Goal: Task Accomplishment & Management: Manage account settings

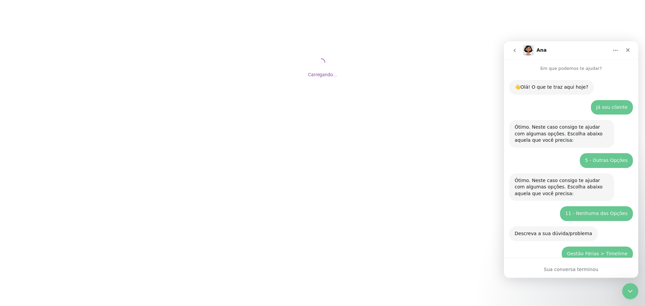
scroll to position [975, 0]
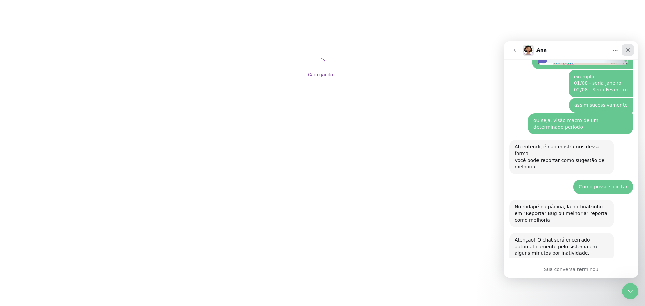
click at [629, 51] on icon "Fechar" at bounding box center [627, 49] width 5 height 5
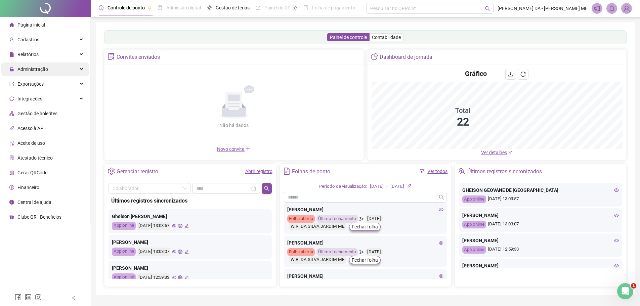
click at [44, 73] on span "Administração" at bounding box center [28, 69] width 39 height 13
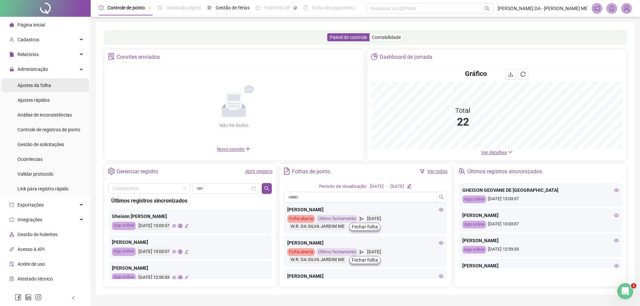
click at [41, 88] on span "Ajustes da folha" at bounding box center [34, 85] width 34 height 5
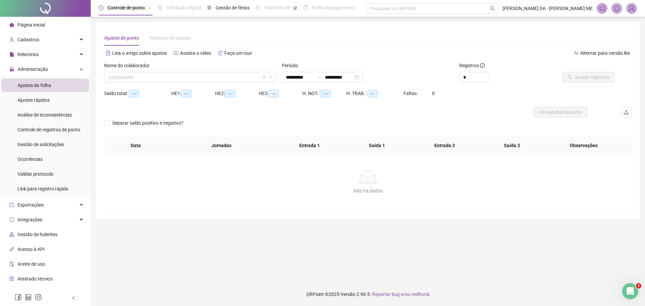
type input "**********"
click at [141, 75] on input "search" at bounding box center [187, 77] width 158 height 10
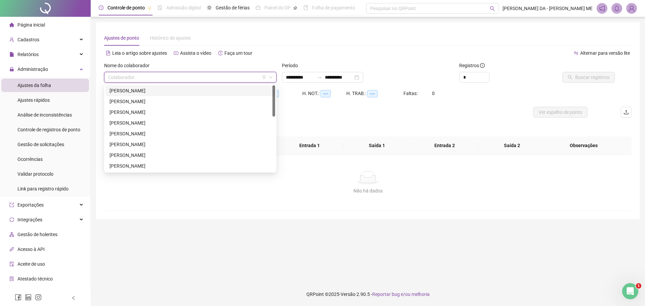
click at [132, 91] on div "[PERSON_NAME]" at bounding box center [191, 90] width 162 height 7
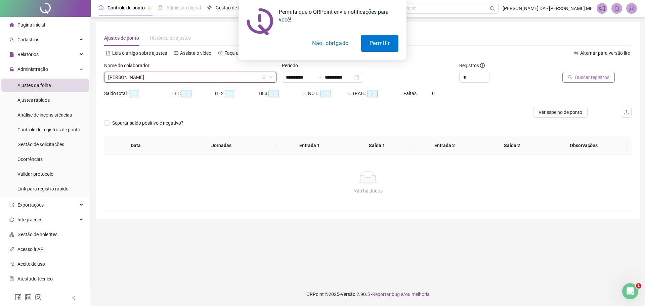
click at [583, 77] on span "Buscar registros" at bounding box center [592, 77] width 34 height 7
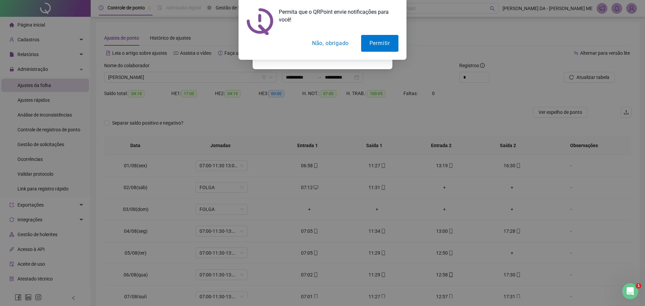
click at [341, 44] on button "Não, obrigado" at bounding box center [330, 43] width 53 height 17
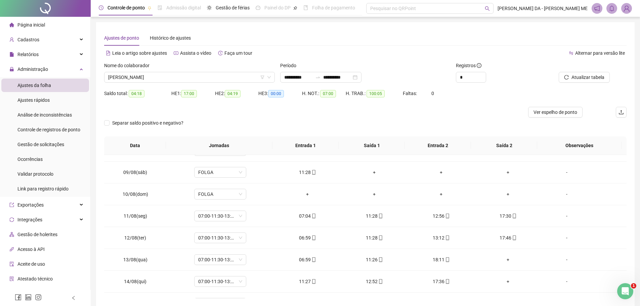
scroll to position [228, 0]
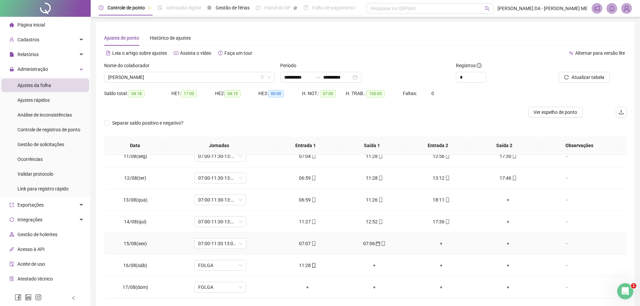
click at [383, 244] on div "07:06" at bounding box center [375, 243] width 56 height 7
type input "**********"
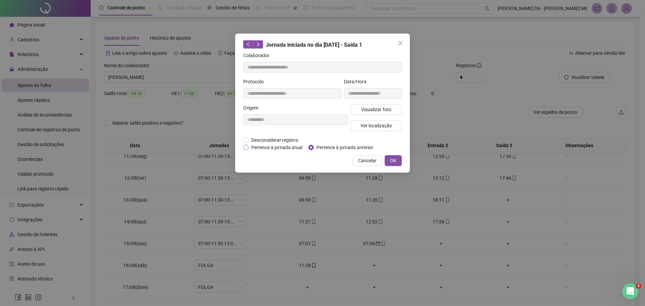
click at [275, 148] on span "Pertence à jornada atual" at bounding box center [277, 147] width 56 height 7
click at [394, 163] on span "OK" at bounding box center [393, 160] width 6 height 7
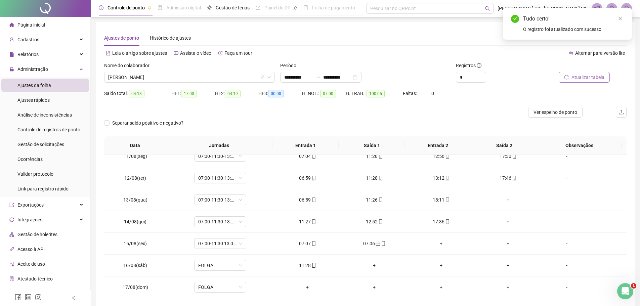
click at [592, 78] on span "Atualizar tabela" at bounding box center [588, 77] width 33 height 7
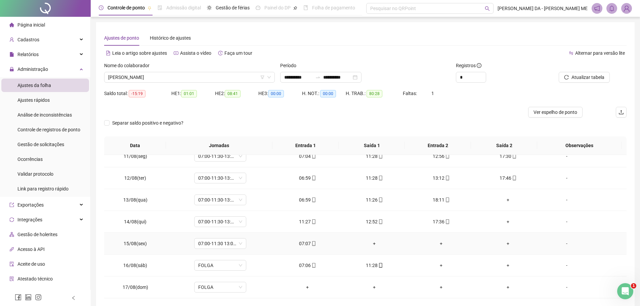
click at [373, 245] on div "+" at bounding box center [375, 243] width 56 height 7
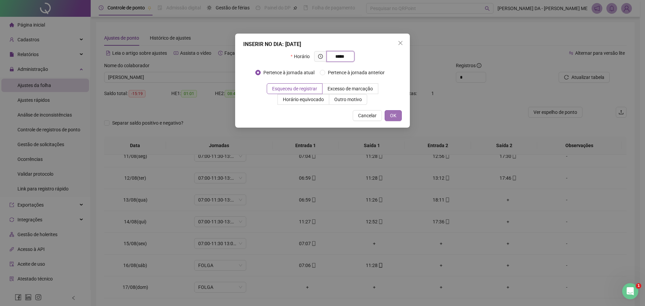
type input "*****"
click at [401, 118] on button "OK" at bounding box center [393, 115] width 17 height 11
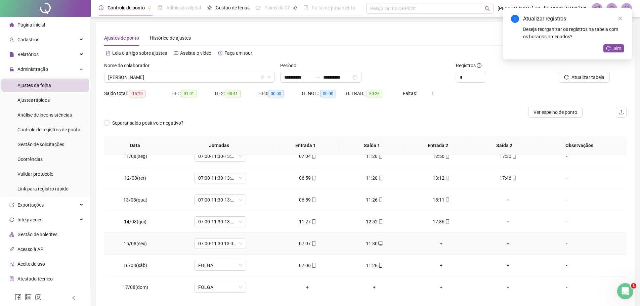
click at [438, 246] on div "+" at bounding box center [441, 243] width 56 height 7
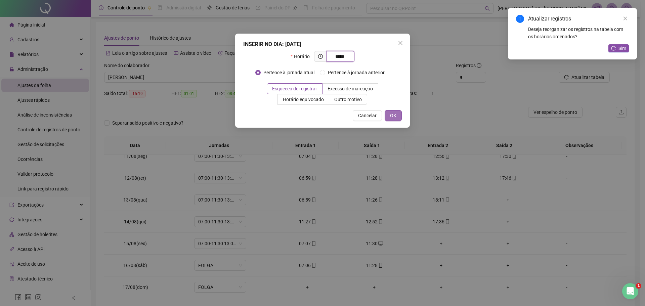
type input "*****"
click at [400, 116] on button "OK" at bounding box center [393, 115] width 17 height 11
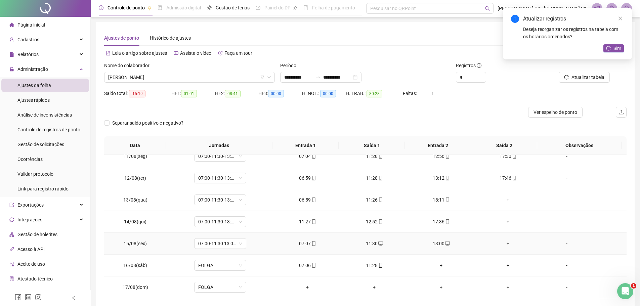
click at [504, 243] on div "+" at bounding box center [508, 243] width 56 height 7
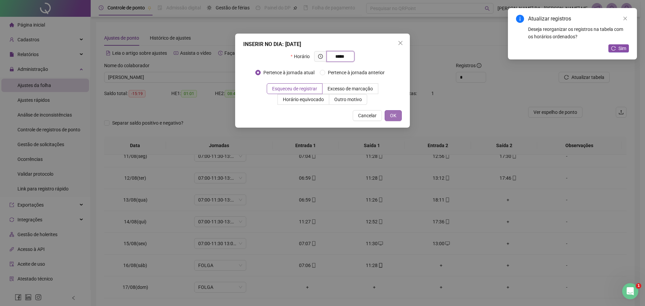
type input "*****"
click at [392, 113] on span "OK" at bounding box center [393, 115] width 6 height 7
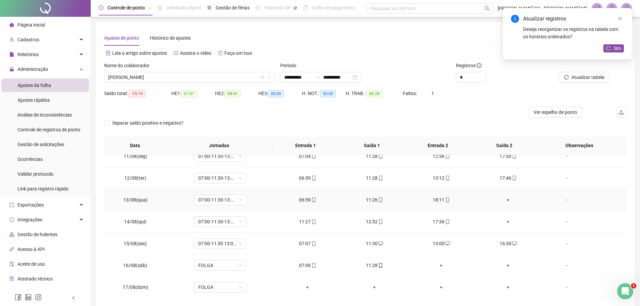
click at [507, 201] on div "+" at bounding box center [508, 199] width 56 height 7
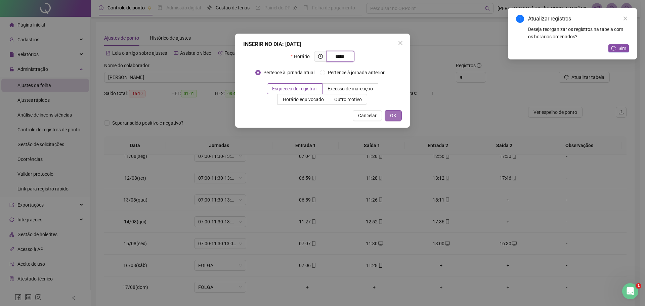
type input "*****"
click at [395, 114] on span "OK" at bounding box center [393, 115] width 6 height 7
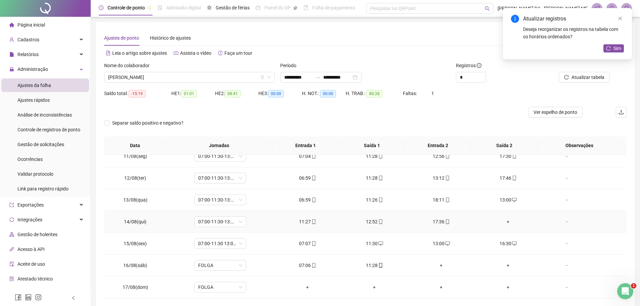
click at [506, 222] on div "+" at bounding box center [508, 221] width 56 height 7
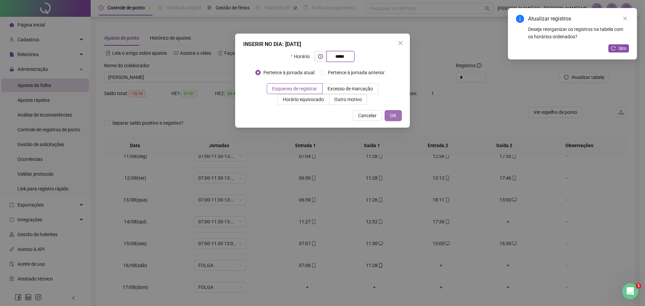
type input "*****"
click at [396, 113] on span "OK" at bounding box center [393, 115] width 6 height 7
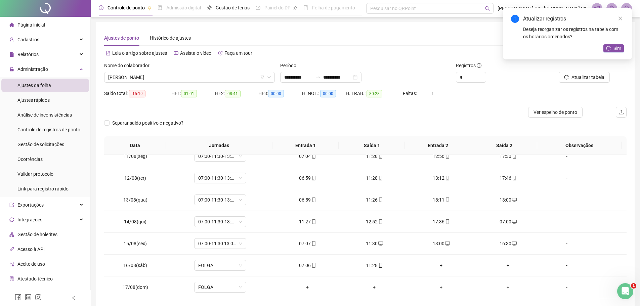
click at [618, 53] on div "Atualizar registros Deseja reorganizar os registros na tabela com os horários o…" at bounding box center [567, 33] width 129 height 51
click at [616, 47] on span "Sim" at bounding box center [618, 48] width 8 height 7
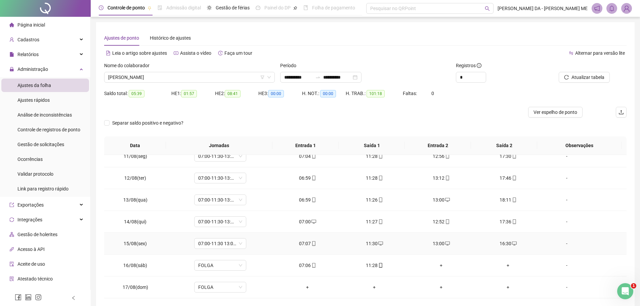
scroll to position [29, 0]
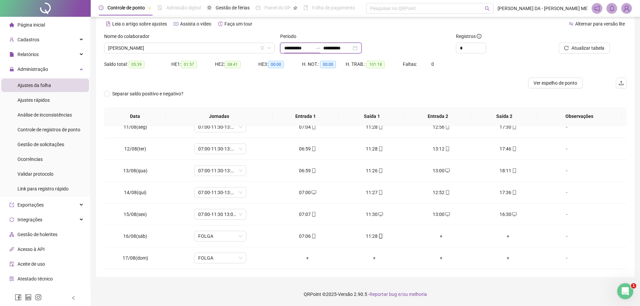
click at [303, 51] on input "**********" at bounding box center [298, 47] width 28 height 7
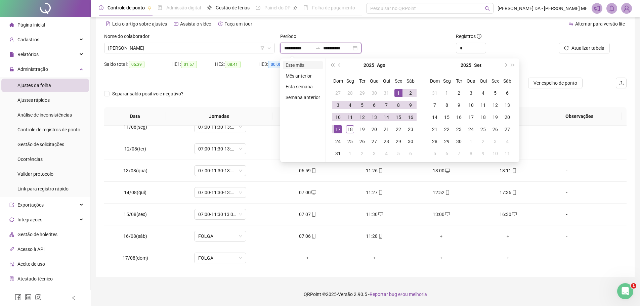
type input "**********"
click at [296, 63] on li "Este mês" at bounding box center [303, 65] width 40 height 8
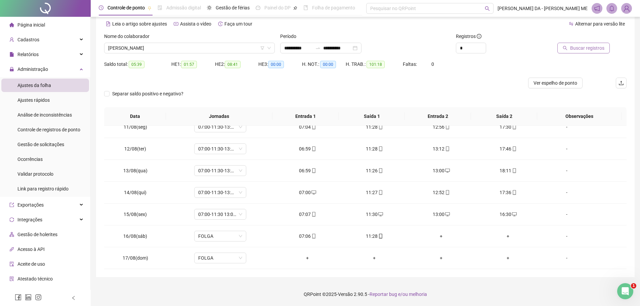
click at [589, 44] on button "Buscar registros" at bounding box center [584, 48] width 52 height 11
click at [308, 259] on div "+" at bounding box center [308, 257] width 56 height 7
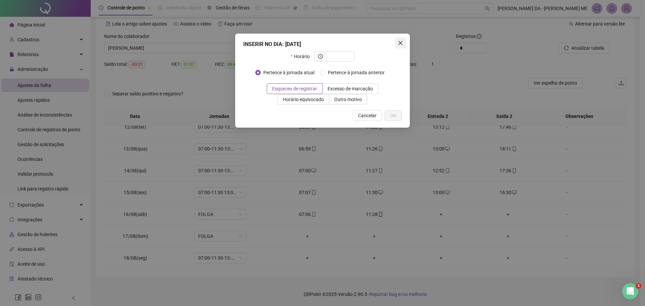
click at [401, 42] on icon "close" at bounding box center [401, 43] width 4 height 4
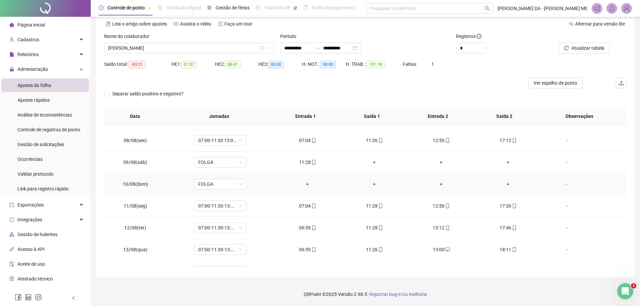
scroll to position [14, 0]
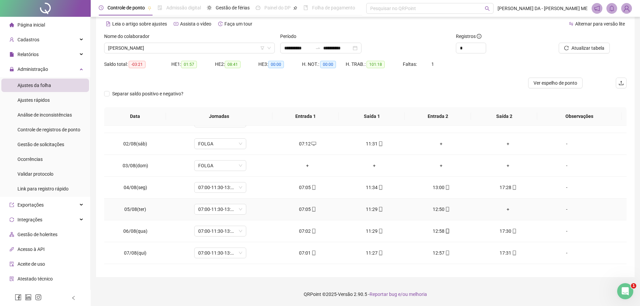
click at [507, 208] on div "+" at bounding box center [508, 209] width 56 height 7
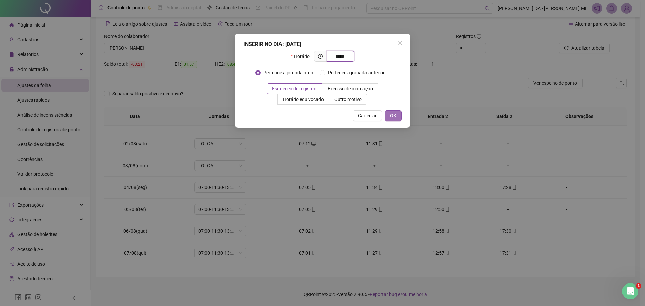
type input "*****"
click at [398, 118] on button "OK" at bounding box center [393, 115] width 17 height 11
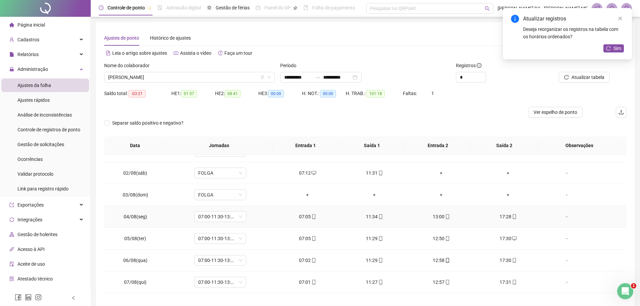
scroll to position [0, 0]
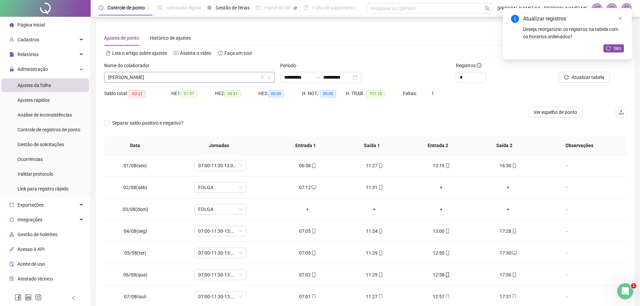
click at [134, 75] on span "[PERSON_NAME]" at bounding box center [189, 77] width 163 height 10
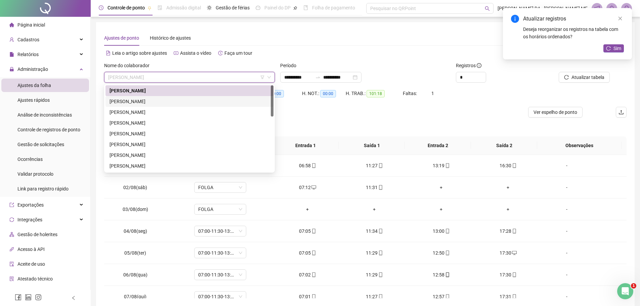
click at [141, 101] on div "[PERSON_NAME]" at bounding box center [190, 101] width 160 height 7
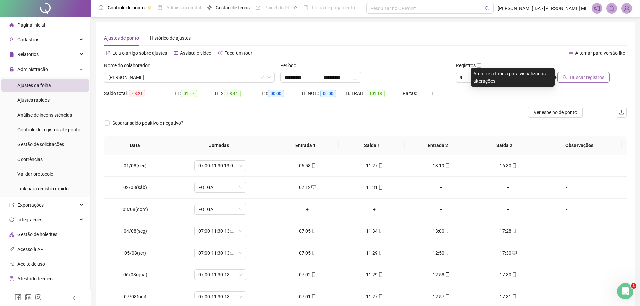
click at [568, 75] on button "Buscar registros" at bounding box center [584, 77] width 52 height 11
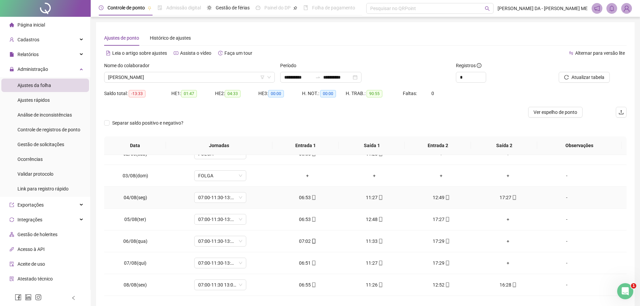
scroll to position [67, 0]
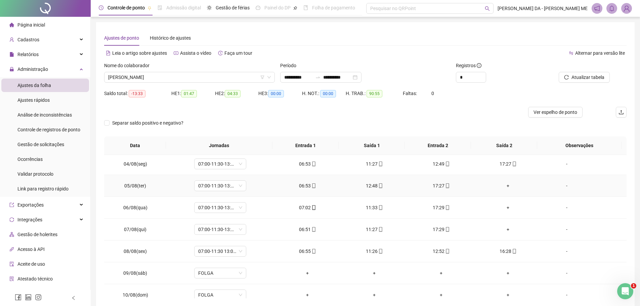
click at [502, 183] on div "+" at bounding box center [508, 185] width 56 height 7
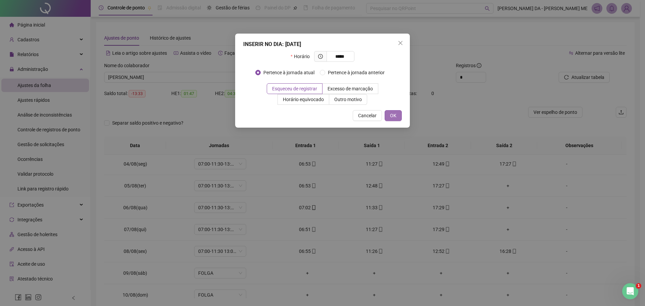
type input "*****"
click at [394, 117] on span "OK" at bounding box center [393, 115] width 6 height 7
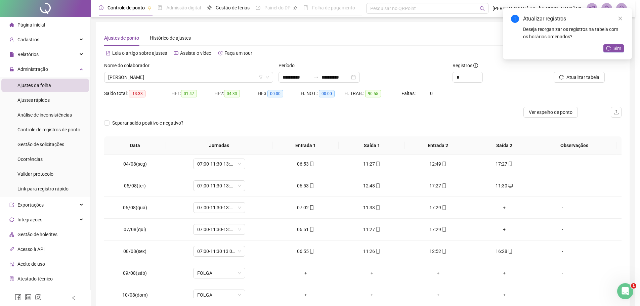
click at [502, 208] on div "+" at bounding box center [504, 207] width 55 height 7
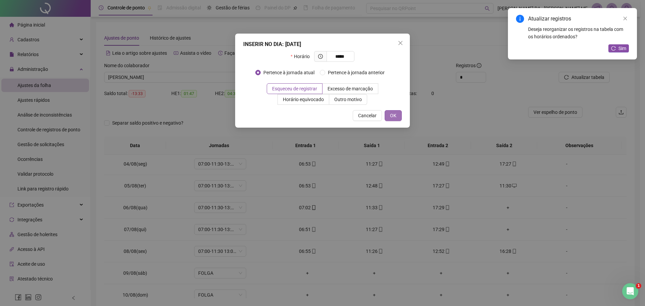
type input "*****"
click at [395, 117] on span "OK" at bounding box center [393, 115] width 6 height 7
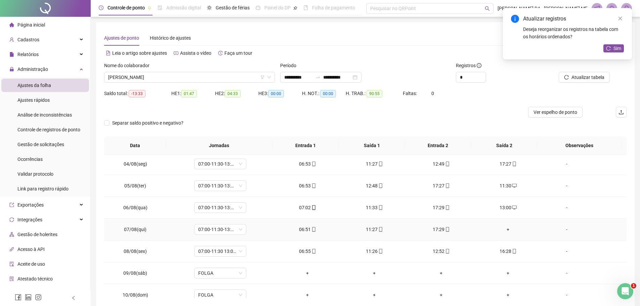
click at [507, 233] on td "+" at bounding box center [508, 230] width 67 height 22
click at [505, 229] on div "+" at bounding box center [508, 229] width 56 height 7
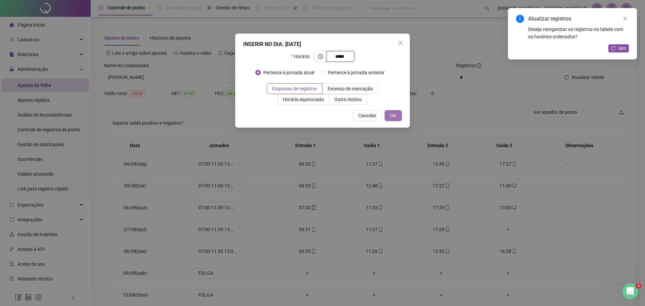
type input "*****"
click at [393, 111] on button "OK" at bounding box center [393, 115] width 17 height 11
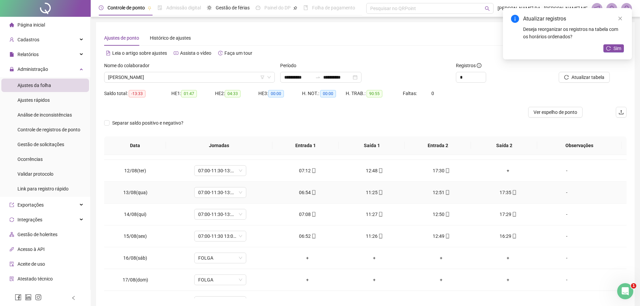
scroll to position [202, 0]
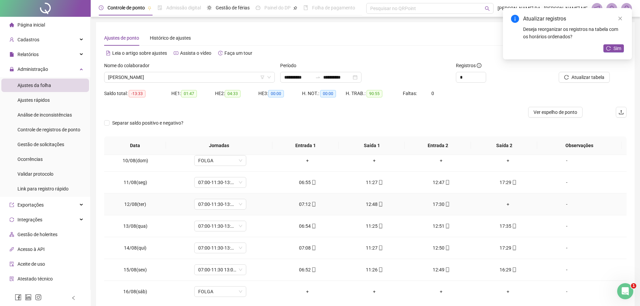
click at [505, 208] on td "+" at bounding box center [508, 205] width 67 height 22
click at [505, 203] on div "+" at bounding box center [508, 204] width 56 height 7
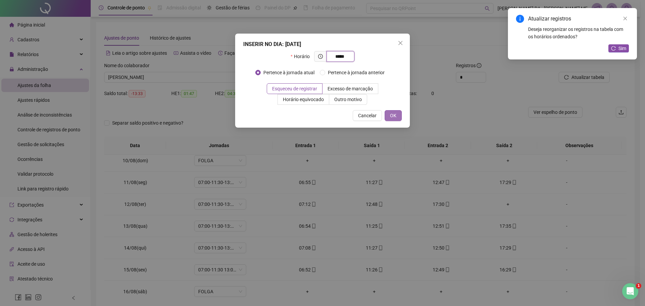
type input "*****"
click at [396, 116] on span "OK" at bounding box center [393, 115] width 6 height 7
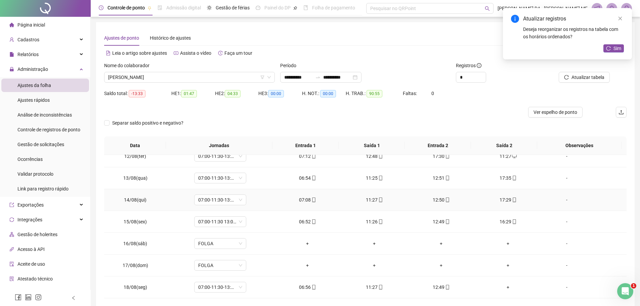
scroll to position [29, 0]
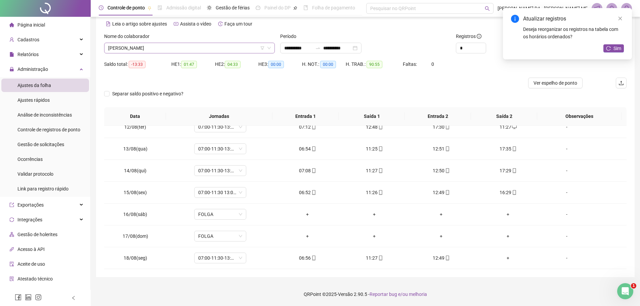
click at [165, 50] on span "[PERSON_NAME]" at bounding box center [189, 48] width 163 height 10
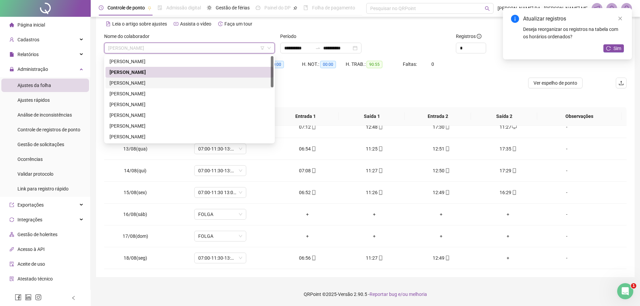
click at [136, 83] on div "[PERSON_NAME]" at bounding box center [190, 82] width 160 height 7
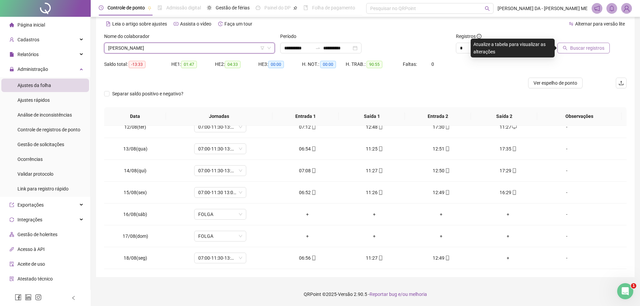
click at [583, 48] on span "Buscar registros" at bounding box center [587, 47] width 34 height 7
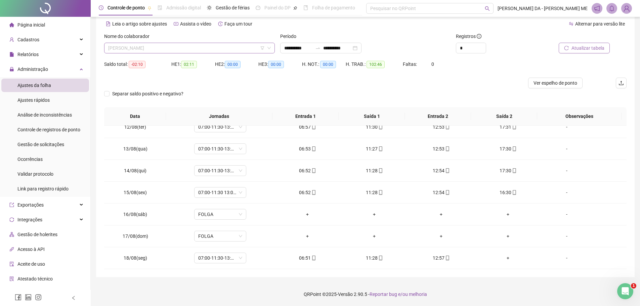
click at [153, 44] on span "[PERSON_NAME]" at bounding box center [189, 48] width 163 height 10
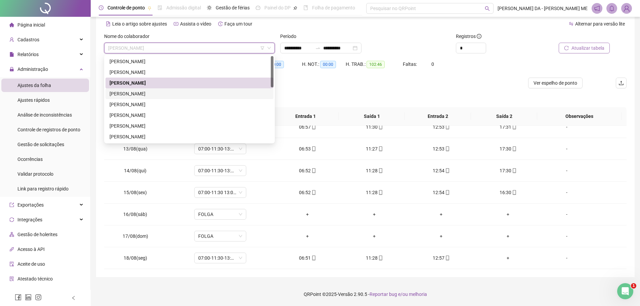
click at [138, 92] on div "[PERSON_NAME]" at bounding box center [190, 93] width 160 height 7
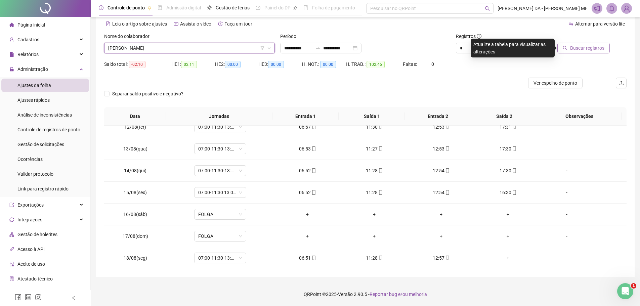
click at [592, 51] on span "Buscar registros" at bounding box center [587, 47] width 34 height 7
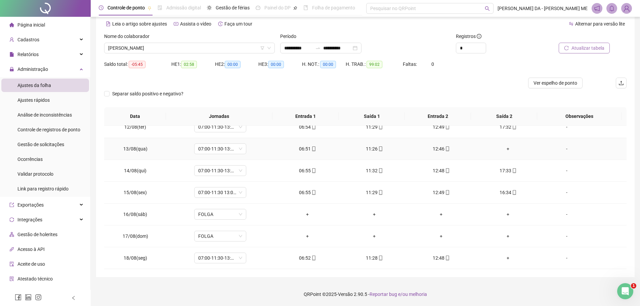
click at [505, 150] on div "+" at bounding box center [508, 148] width 56 height 7
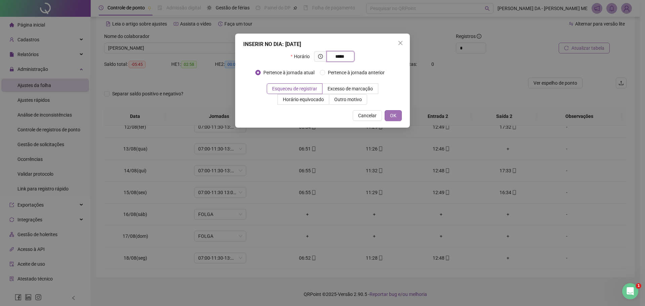
type input "*****"
click at [397, 117] on button "OK" at bounding box center [393, 115] width 17 height 11
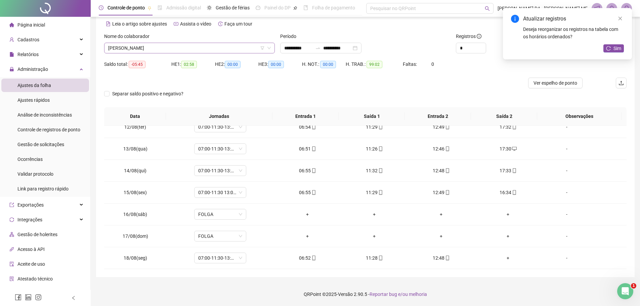
click at [211, 49] on span "[PERSON_NAME]" at bounding box center [189, 48] width 163 height 10
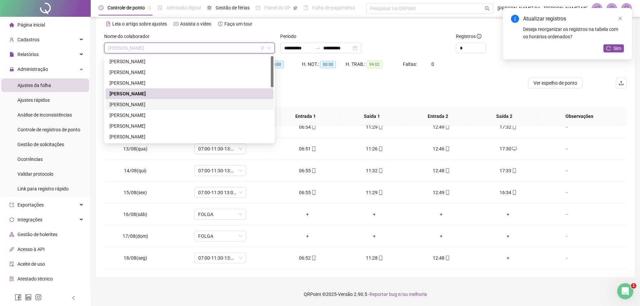
click at [175, 109] on div "[PERSON_NAME]" at bounding box center [190, 104] width 168 height 11
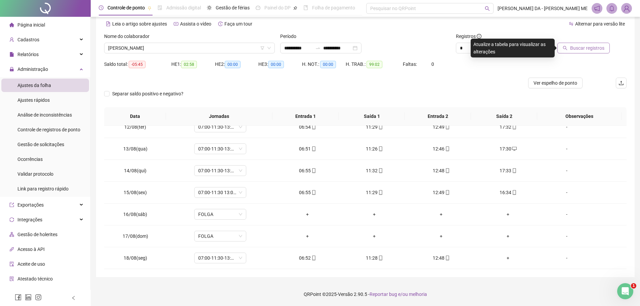
click at [578, 49] on span "Buscar registros" at bounding box center [587, 47] width 34 height 7
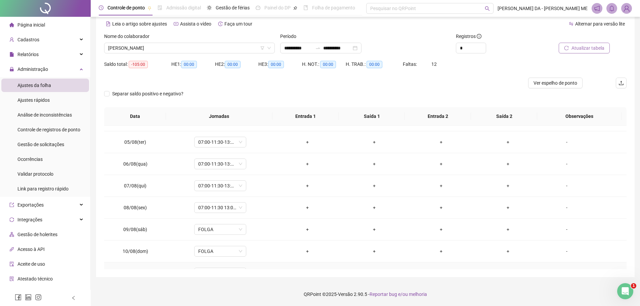
scroll to position [48, 0]
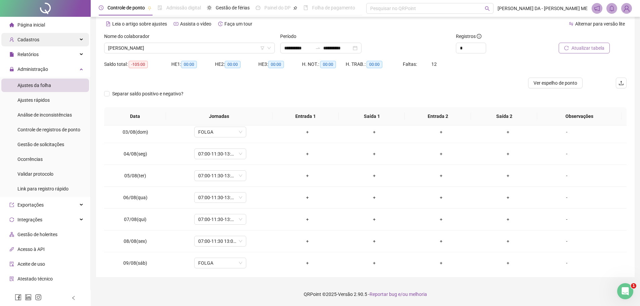
click at [37, 37] on span "Cadastros" at bounding box center [28, 39] width 22 height 5
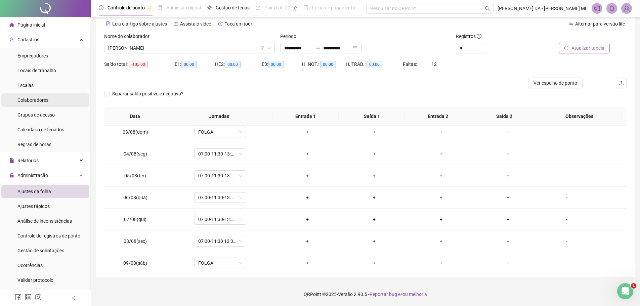
click at [34, 102] on span "Colaboradores" at bounding box center [32, 99] width 31 height 5
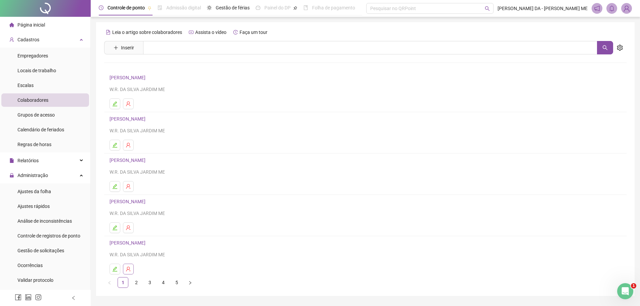
click at [130, 269] on icon "user-delete" at bounding box center [128, 269] width 5 height 5
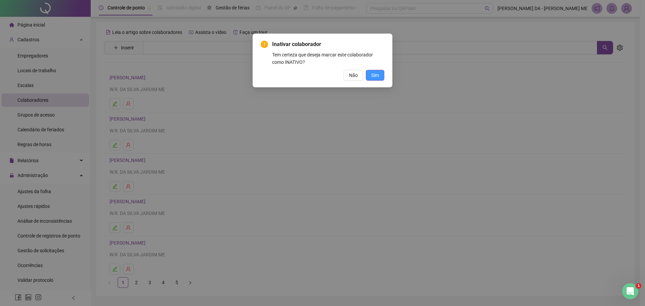
click at [378, 73] on span "Sim" at bounding box center [375, 75] width 8 height 7
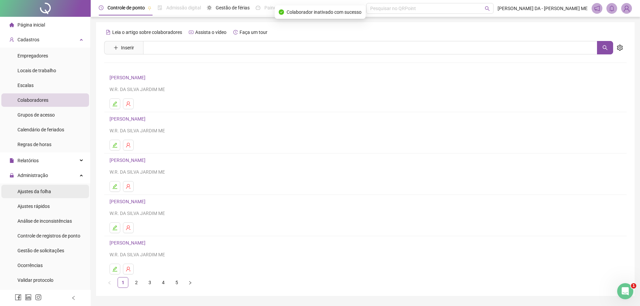
click at [24, 195] on div "Ajustes da folha" at bounding box center [34, 191] width 34 height 13
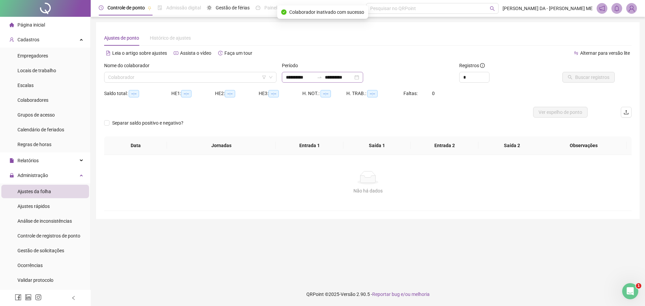
click at [327, 72] on div "**********" at bounding box center [322, 77] width 81 height 11
click at [322, 76] on icon "swap-right" at bounding box center [319, 77] width 5 height 5
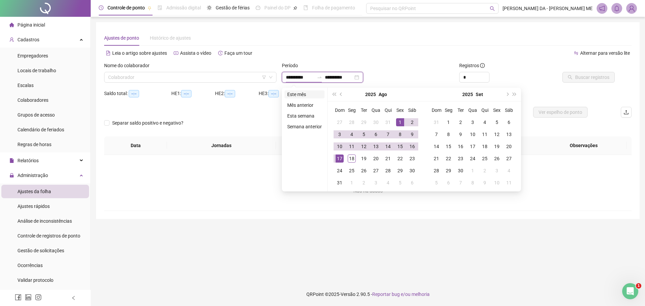
type input "**********"
click at [303, 93] on li "Este mês" at bounding box center [305, 94] width 40 height 8
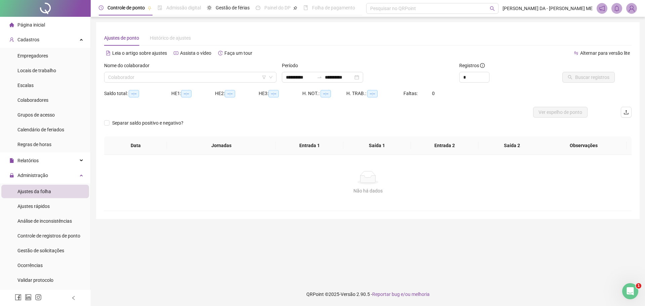
click at [222, 70] on div "Nome do colaborador" at bounding box center [190, 67] width 172 height 10
click at [220, 75] on input "search" at bounding box center [187, 77] width 158 height 10
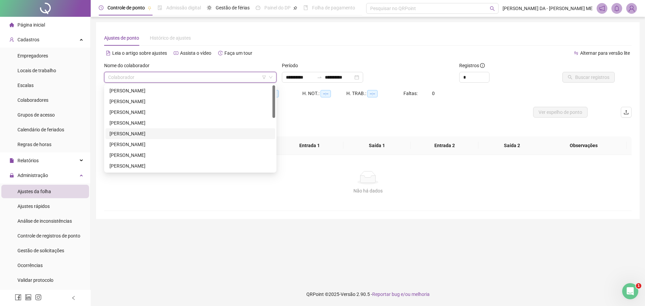
click at [150, 132] on div "[PERSON_NAME]" at bounding box center [191, 133] width 162 height 7
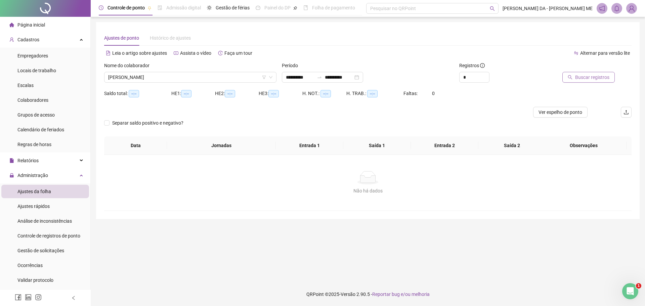
click at [571, 76] on icon "search" at bounding box center [570, 77] width 5 height 5
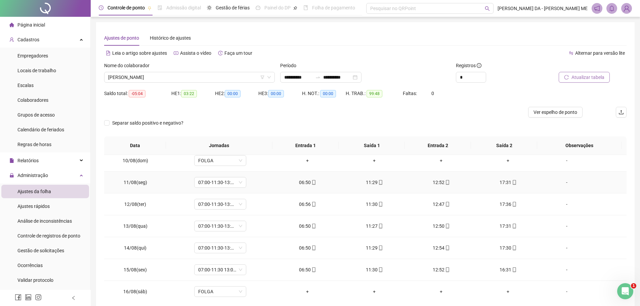
scroll to position [250, 0]
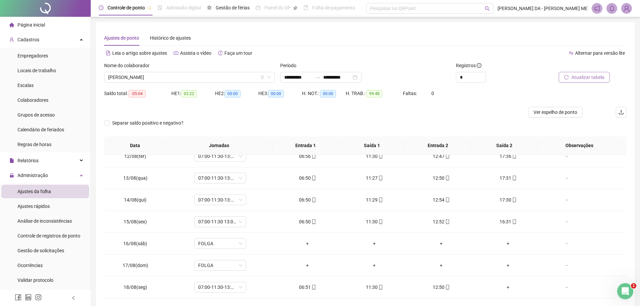
click at [181, 83] on div "Nome do colaborador [PERSON_NAME]" at bounding box center [189, 75] width 176 height 26
click at [188, 74] on span "[PERSON_NAME]" at bounding box center [189, 77] width 163 height 10
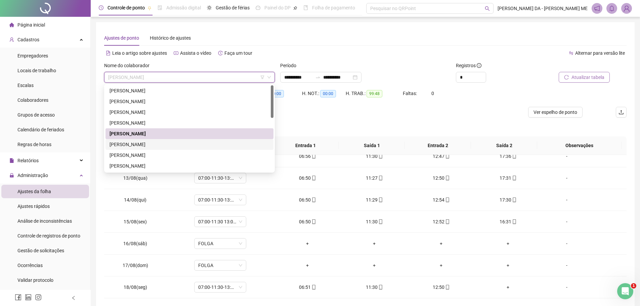
click at [161, 144] on div "[PERSON_NAME]" at bounding box center [190, 144] width 160 height 7
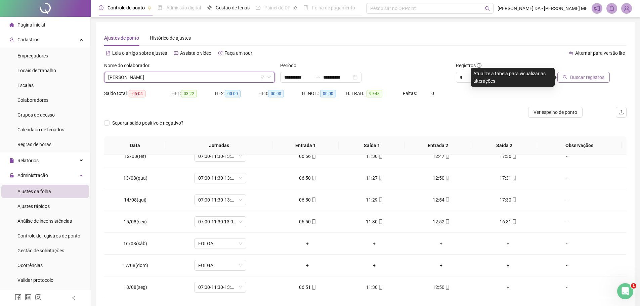
click at [588, 79] on span "Buscar registros" at bounding box center [587, 77] width 34 height 7
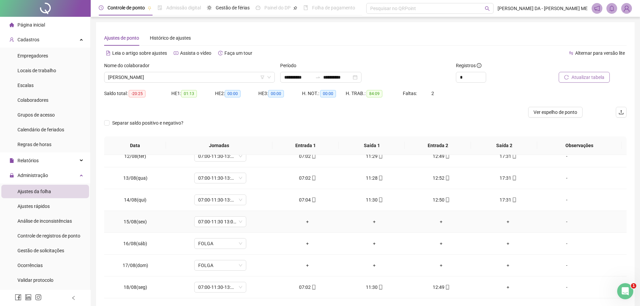
click at [561, 220] on div "-" at bounding box center [567, 221] width 40 height 7
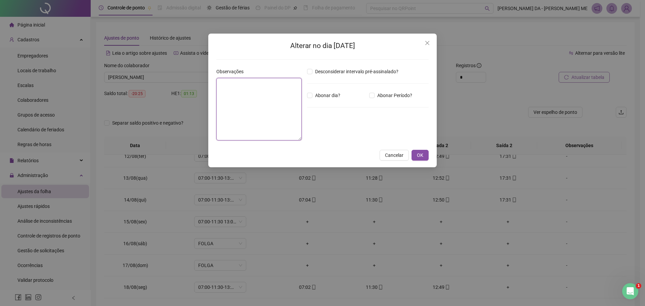
click at [282, 107] on textarea at bounding box center [258, 109] width 85 height 63
type textarea "*"
type textarea "*********"
click at [420, 155] on span "OK" at bounding box center [420, 155] width 6 height 7
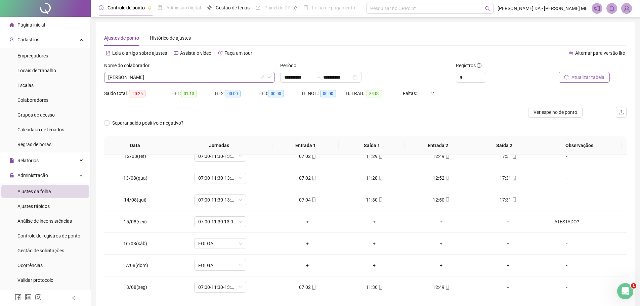
click at [228, 78] on span "[PERSON_NAME]" at bounding box center [189, 77] width 163 height 10
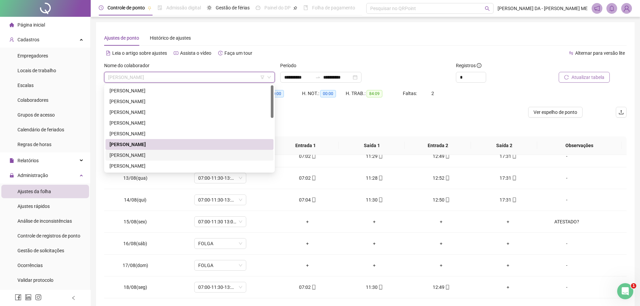
click at [184, 155] on div "[PERSON_NAME]" at bounding box center [190, 155] width 160 height 7
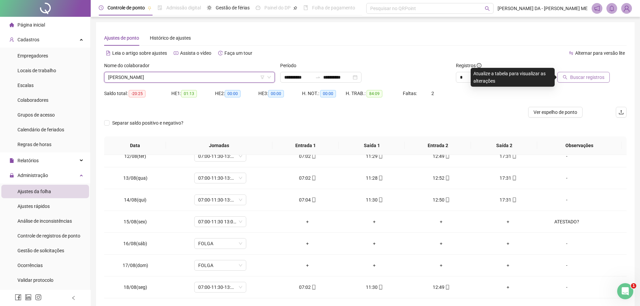
click at [573, 80] on span "Buscar registros" at bounding box center [587, 77] width 34 height 7
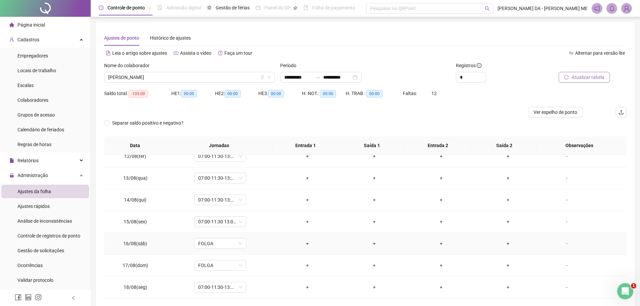
scroll to position [29, 0]
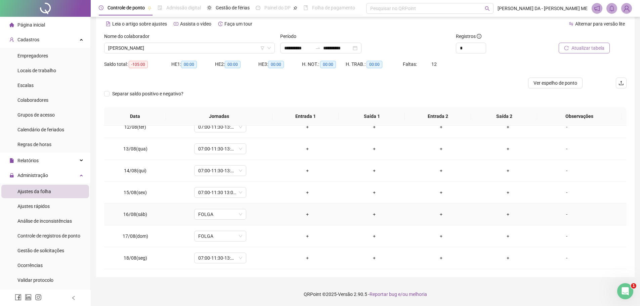
click at [307, 214] on div "+" at bounding box center [308, 214] width 56 height 7
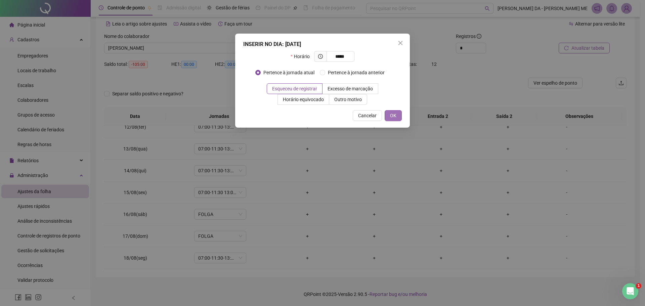
type input "*****"
click at [399, 114] on button "OK" at bounding box center [393, 115] width 17 height 11
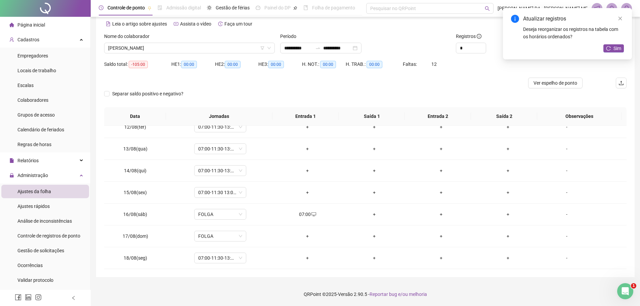
click at [372, 213] on div "+" at bounding box center [375, 214] width 56 height 7
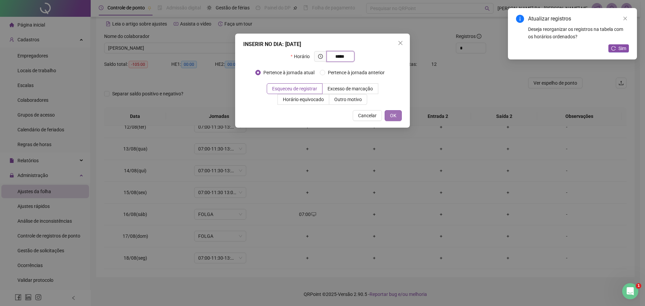
type input "*****"
click at [397, 113] on button "OK" at bounding box center [393, 115] width 17 height 11
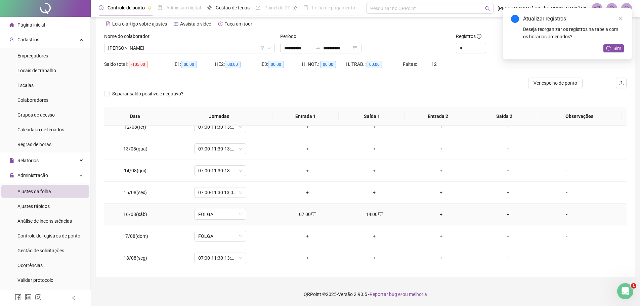
click at [563, 215] on div "-" at bounding box center [567, 214] width 40 height 7
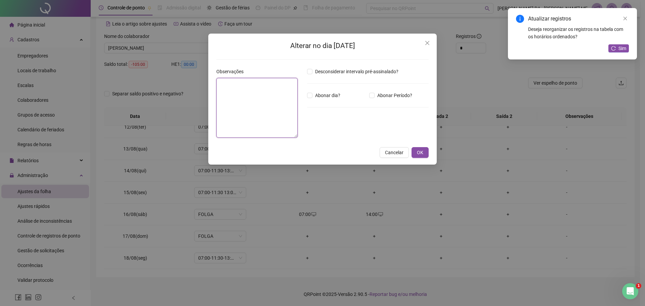
click at [286, 117] on textarea at bounding box center [256, 108] width 81 height 60
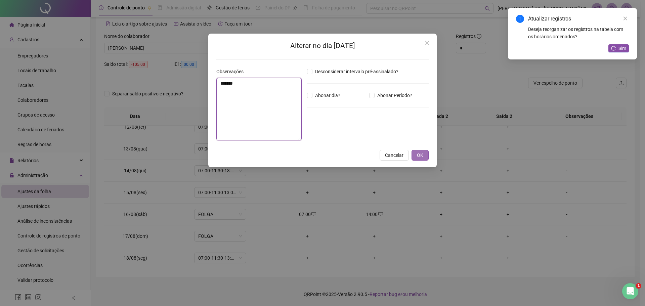
type textarea "*******"
click at [421, 156] on span "OK" at bounding box center [420, 155] width 6 height 7
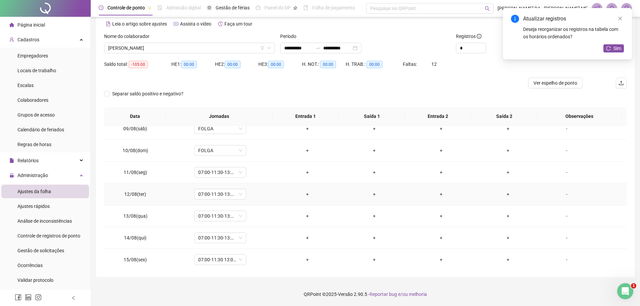
scroll to position [149, 0]
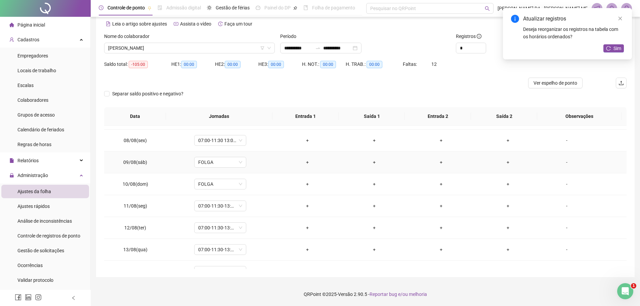
click at [308, 163] on div "+" at bounding box center [308, 162] width 56 height 7
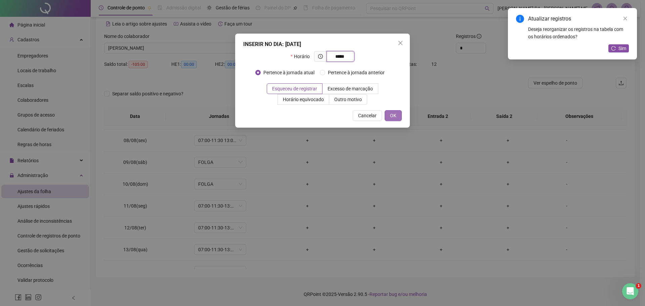
type input "*****"
click at [401, 112] on button "OK" at bounding box center [393, 115] width 17 height 11
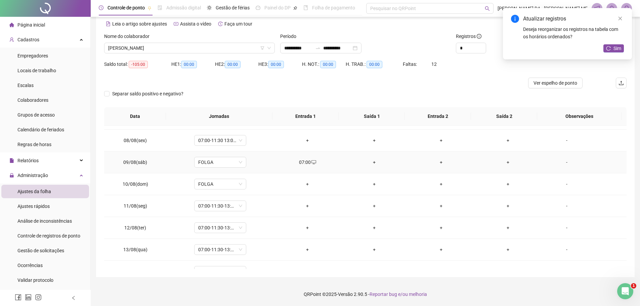
click at [370, 165] on div "+" at bounding box center [375, 162] width 56 height 7
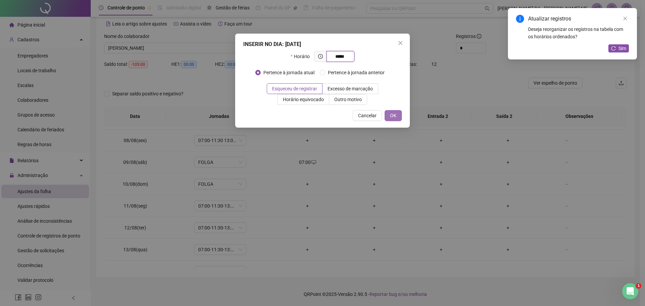
type input "*****"
click at [398, 115] on button "OK" at bounding box center [393, 115] width 17 height 11
click at [564, 163] on div "INSERIR NO DIA : [DATE] Horário ***** Pertence à jornada atual Pertence à jorna…" at bounding box center [322, 153] width 645 height 306
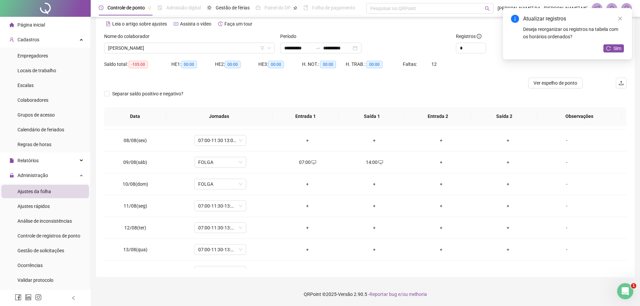
click at [564, 163] on div "-" at bounding box center [567, 162] width 40 height 7
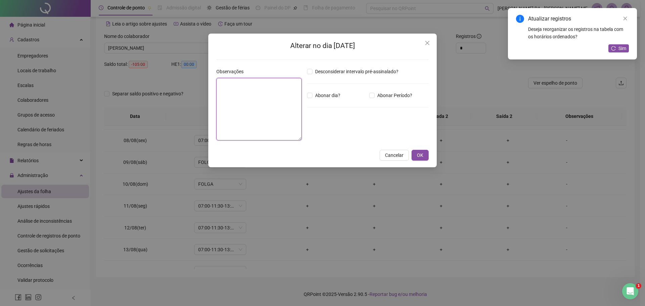
click at [245, 101] on textarea at bounding box center [258, 109] width 85 height 63
type textarea "**********"
drag, startPoint x: 417, startPoint y: 153, endPoint x: 189, endPoint y: 64, distance: 245.3
click at [418, 153] on span "OK" at bounding box center [420, 155] width 6 height 7
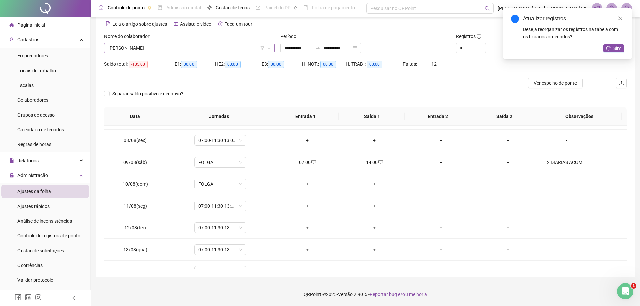
click at [164, 46] on span "[PERSON_NAME]" at bounding box center [189, 48] width 163 height 10
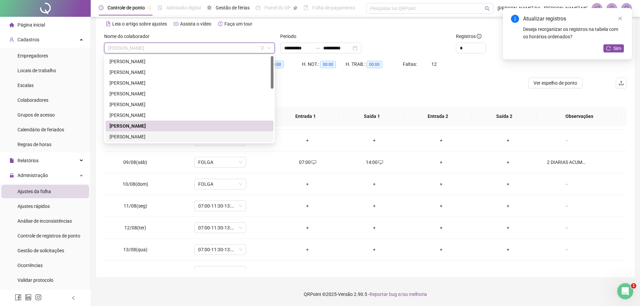
click at [151, 134] on div "[PERSON_NAME]" at bounding box center [190, 136] width 160 height 7
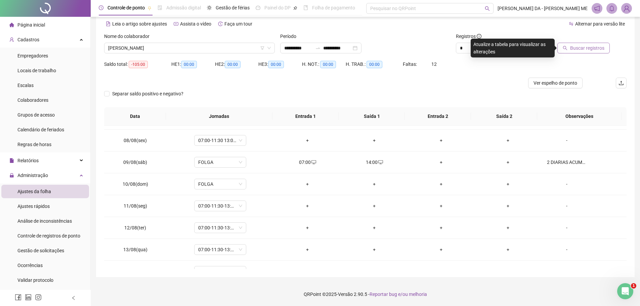
click at [567, 51] on button "Buscar registros" at bounding box center [584, 48] width 52 height 11
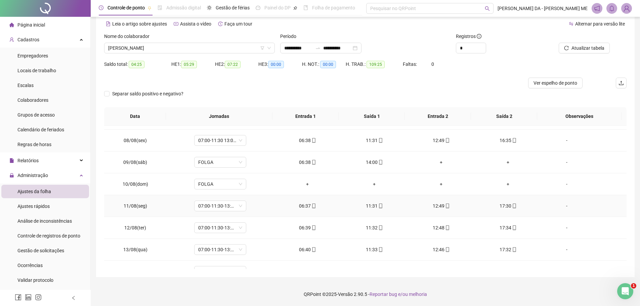
scroll to position [250, 0]
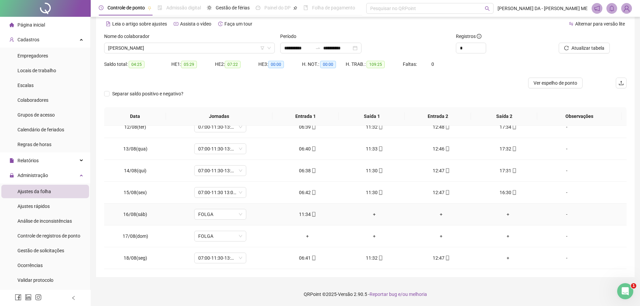
click at [373, 213] on div "+" at bounding box center [375, 214] width 56 height 7
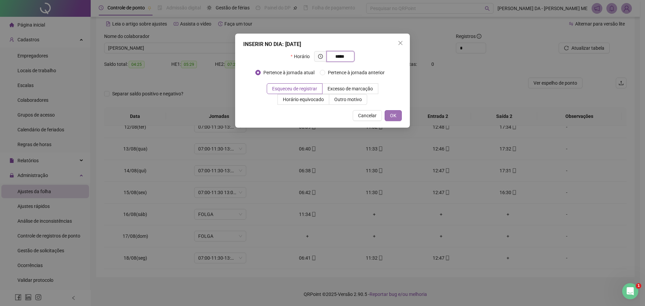
type input "*****"
click at [393, 116] on span "OK" at bounding box center [393, 115] width 6 height 7
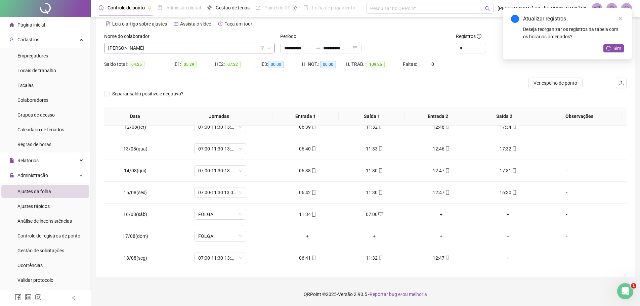
click at [136, 49] on span "[PERSON_NAME]" at bounding box center [189, 48] width 163 height 10
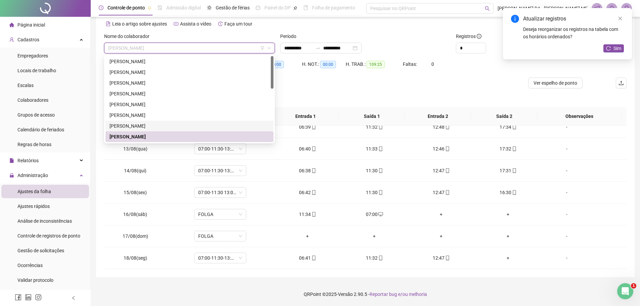
scroll to position [34, 0]
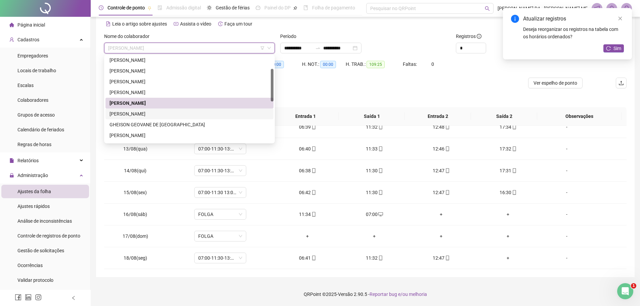
click at [140, 116] on div "[PERSON_NAME]" at bounding box center [190, 113] width 160 height 7
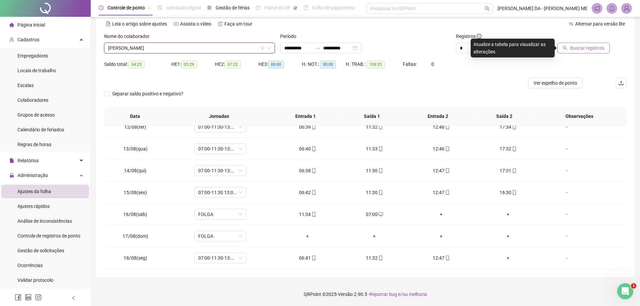
click at [596, 49] on span "Buscar registros" at bounding box center [587, 47] width 34 height 7
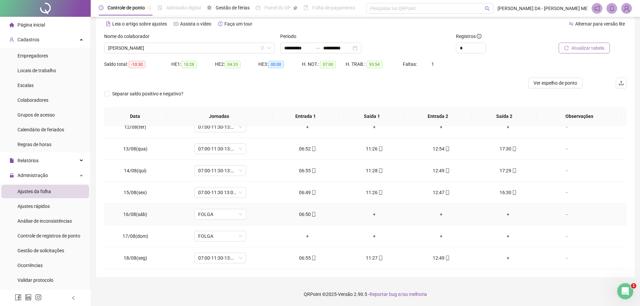
click at [370, 214] on div "+" at bounding box center [375, 214] width 56 height 7
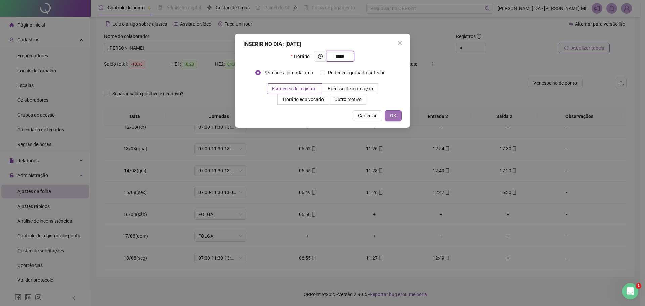
type input "*****"
click at [400, 118] on button "OK" at bounding box center [393, 115] width 17 height 11
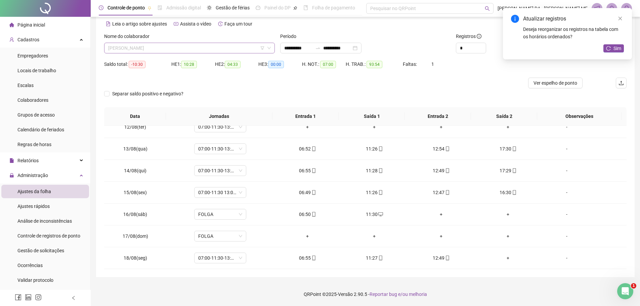
click at [142, 52] on span "[PERSON_NAME]" at bounding box center [189, 48] width 163 height 10
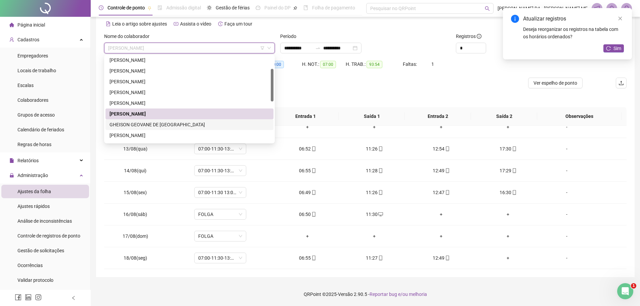
click at [137, 124] on div "GHEISON GEOVANE DE [GEOGRAPHIC_DATA]" at bounding box center [190, 124] width 160 height 7
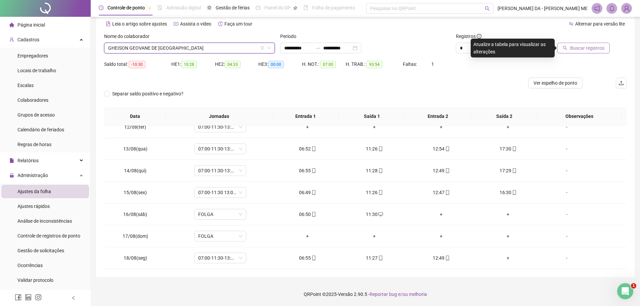
click at [565, 44] on button "Buscar registros" at bounding box center [584, 48] width 52 height 11
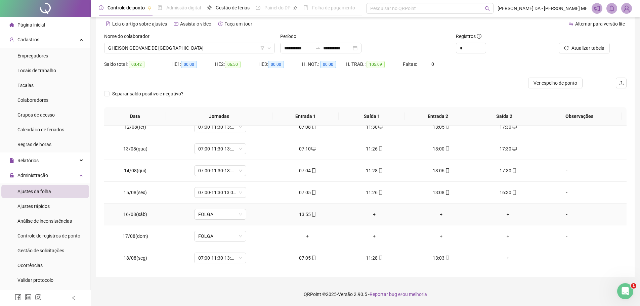
click at [369, 215] on div "+" at bounding box center [375, 214] width 56 height 7
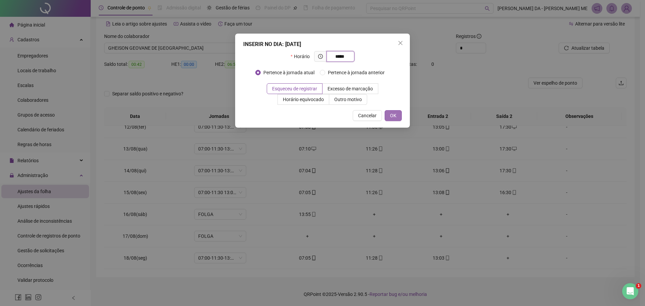
type input "*****"
click at [398, 115] on button "OK" at bounding box center [393, 115] width 17 height 11
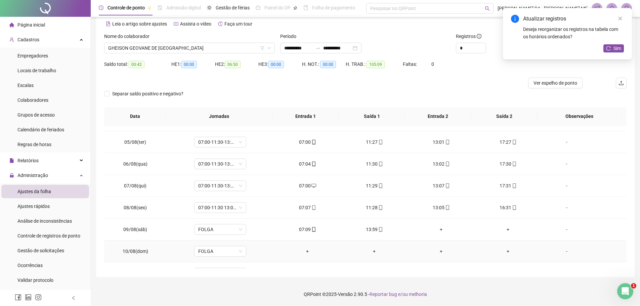
scroll to position [0, 0]
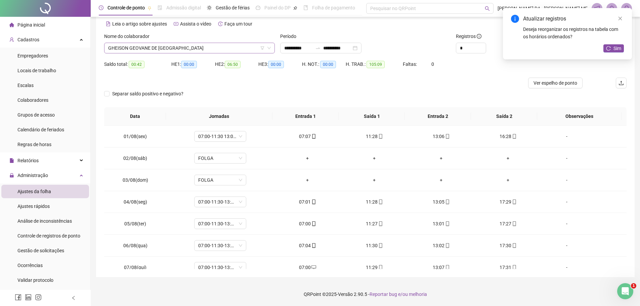
click at [165, 48] on span "GHEISON GEOVANE DE [GEOGRAPHIC_DATA]" at bounding box center [189, 48] width 163 height 10
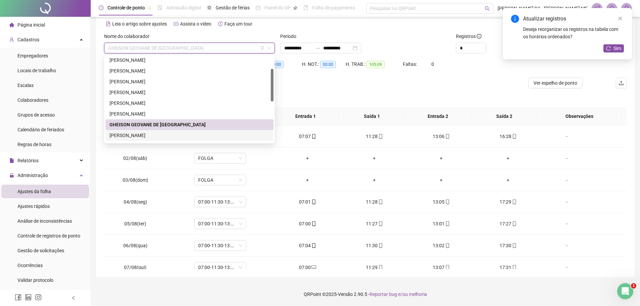
click at [138, 139] on div "[PERSON_NAME]" at bounding box center [190, 135] width 168 height 11
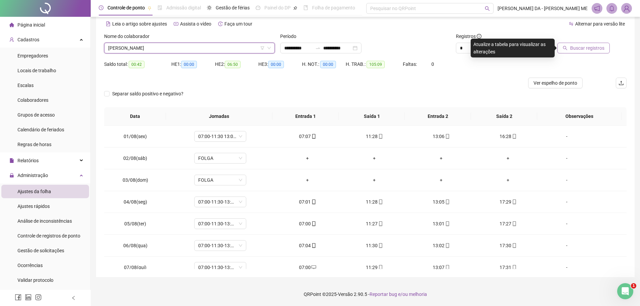
click at [581, 49] on span "Buscar registros" at bounding box center [587, 47] width 34 height 7
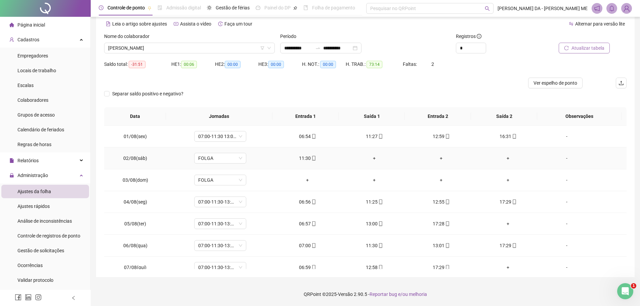
click at [371, 161] on div "+" at bounding box center [375, 158] width 56 height 7
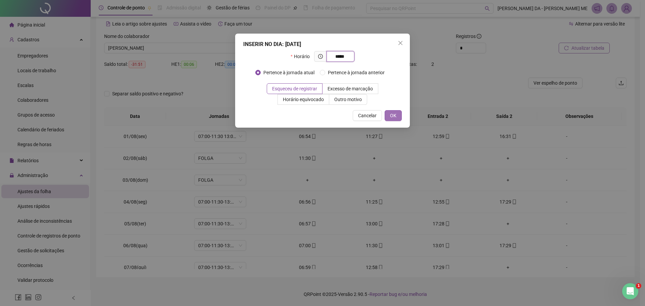
type input "*****"
click at [391, 116] on span "OK" at bounding box center [393, 115] width 6 height 7
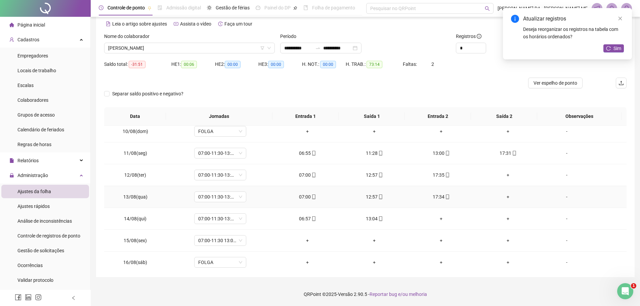
scroll to position [101, 0]
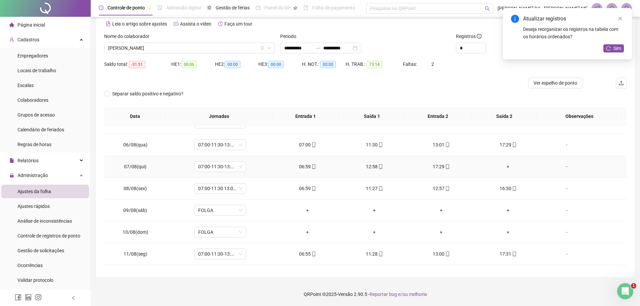
click at [505, 169] on div "+" at bounding box center [508, 166] width 56 height 7
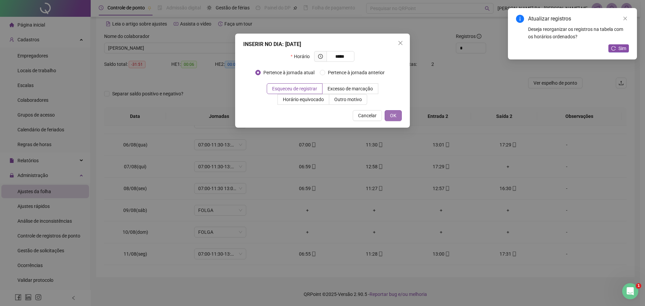
type input "*****"
click at [387, 115] on button "OK" at bounding box center [393, 115] width 17 height 11
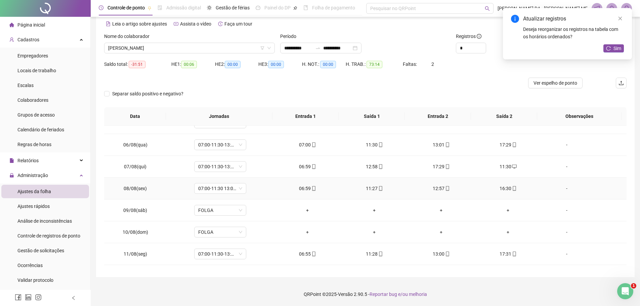
scroll to position [67, 0]
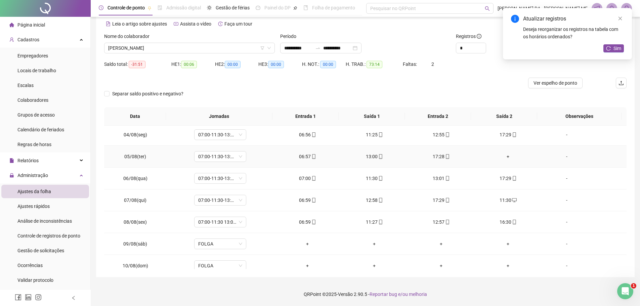
click at [506, 158] on div "+" at bounding box center [508, 156] width 56 height 7
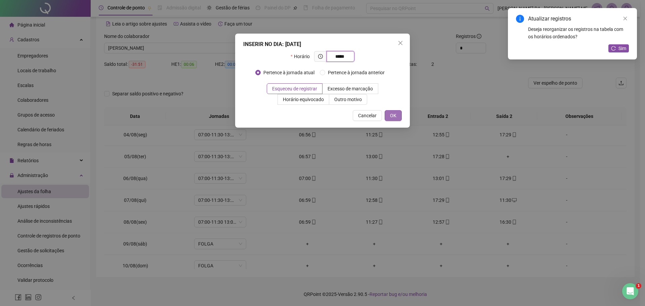
type input "*****"
click at [397, 117] on button "OK" at bounding box center [393, 115] width 17 height 11
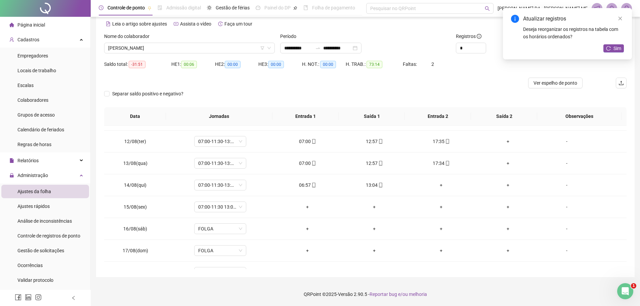
scroll to position [202, 0]
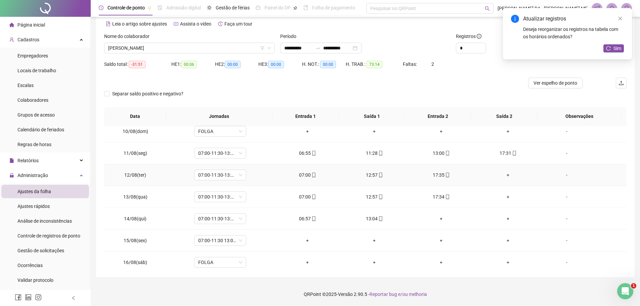
click at [503, 174] on div "+" at bounding box center [508, 174] width 56 height 7
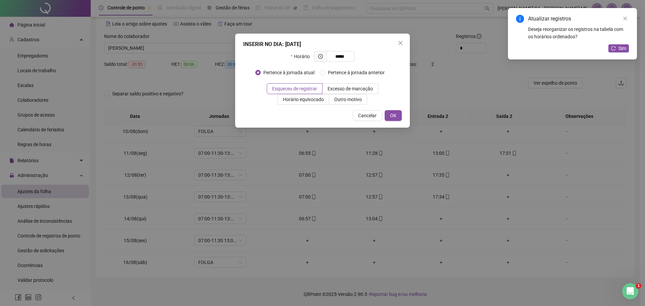
type input "*****"
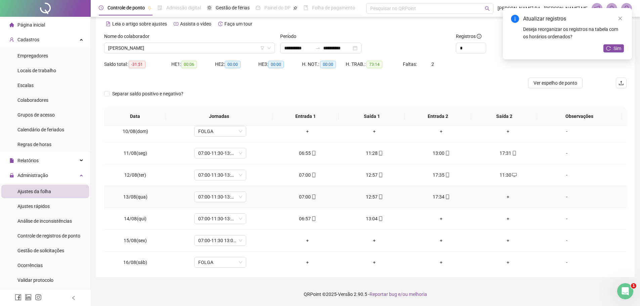
click at [507, 198] on div "+" at bounding box center [508, 196] width 56 height 7
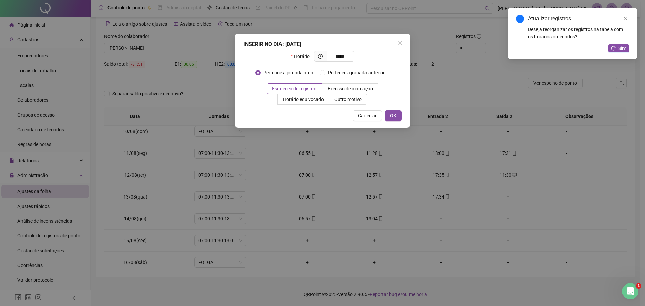
type input "*****"
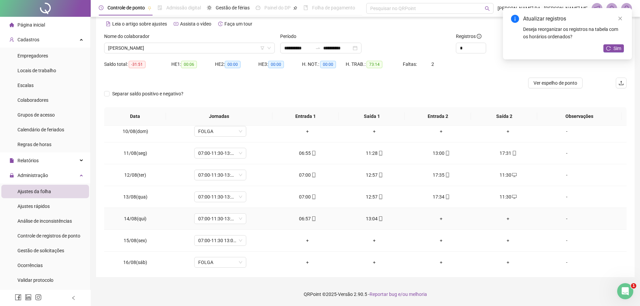
click at [435, 222] on td "+" at bounding box center [441, 219] width 67 height 22
click at [438, 219] on div "+" at bounding box center [441, 218] width 56 height 7
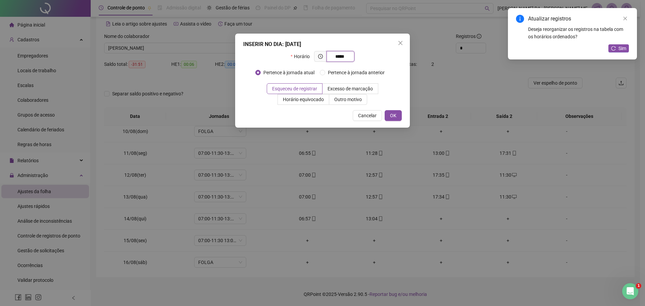
type input "*****"
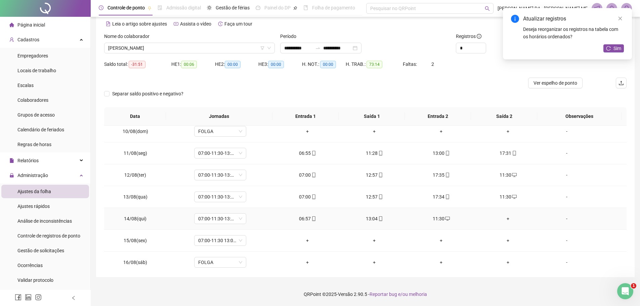
click at [505, 220] on div "+" at bounding box center [508, 218] width 56 height 7
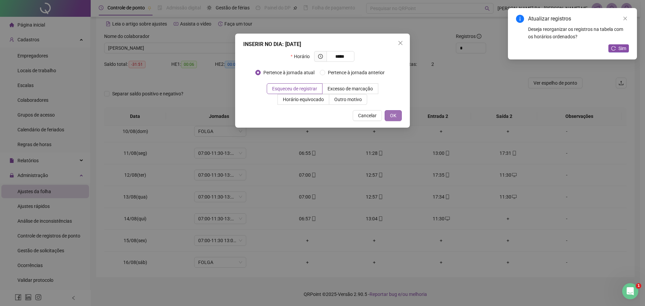
type input "*****"
click at [398, 117] on button "OK" at bounding box center [393, 115] width 17 height 11
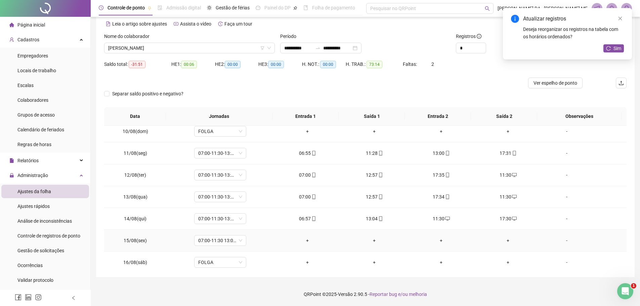
click at [560, 237] on div "-" at bounding box center [567, 240] width 40 height 7
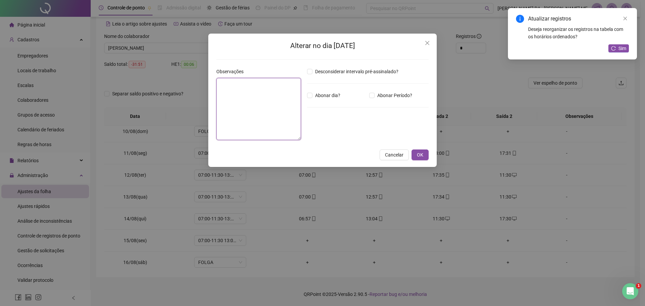
click at [263, 107] on textarea at bounding box center [258, 109] width 85 height 62
type textarea "**********"
click at [326, 95] on span "Abonar dia?" at bounding box center [328, 95] width 31 height 7
click at [423, 158] on button "OK" at bounding box center [420, 155] width 17 height 11
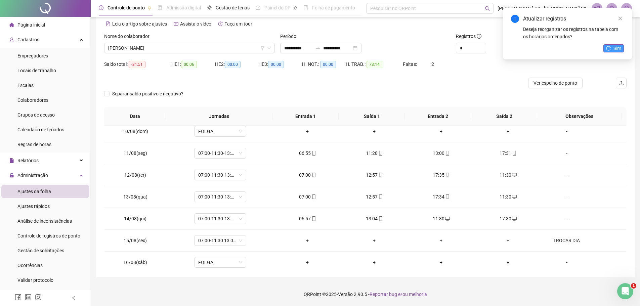
click at [620, 48] on span "Sim" at bounding box center [618, 48] width 8 height 7
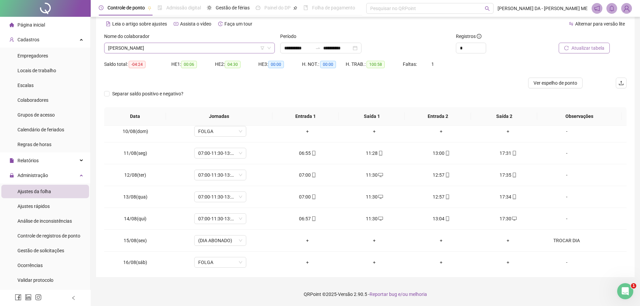
click at [149, 47] on span "[PERSON_NAME]" at bounding box center [189, 48] width 163 height 10
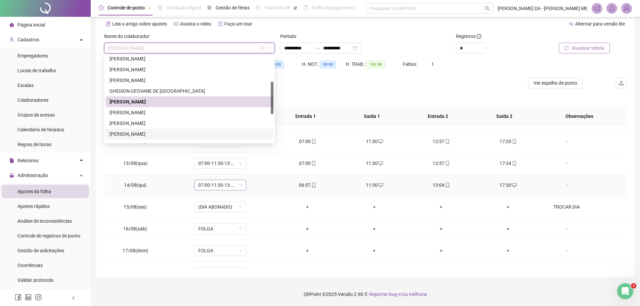
scroll to position [250, 0]
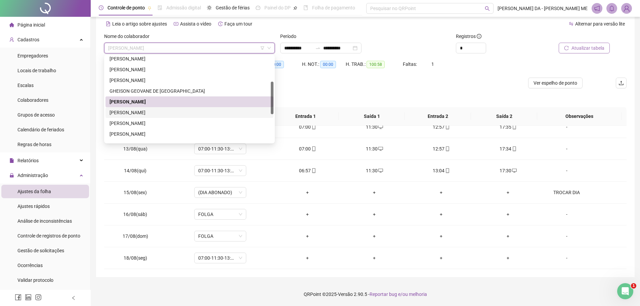
click at [159, 111] on div "[PERSON_NAME]" at bounding box center [190, 112] width 160 height 7
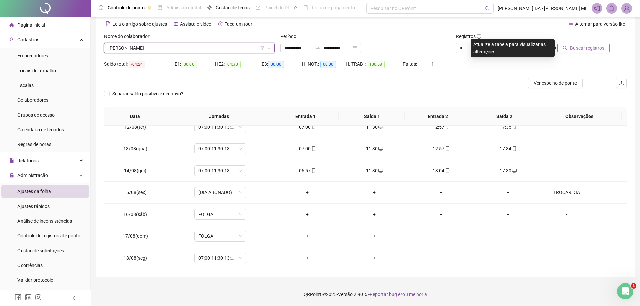
click at [598, 49] on span "Buscar registros" at bounding box center [587, 47] width 34 height 7
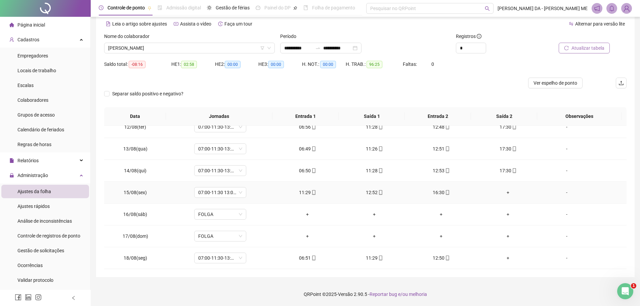
click at [500, 193] on div "+" at bounding box center [508, 192] width 56 height 7
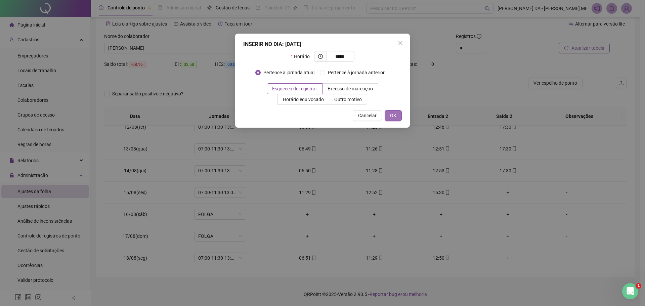
type input "*****"
click at [397, 115] on button "OK" at bounding box center [393, 115] width 17 height 11
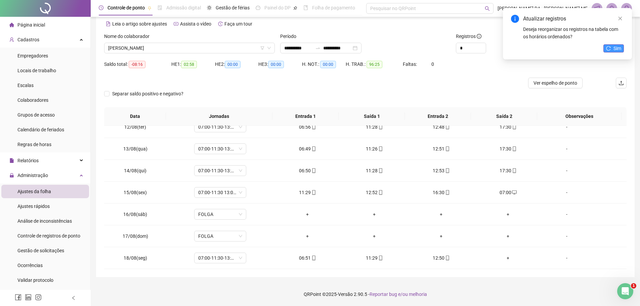
click at [610, 47] on icon "reload" at bounding box center [608, 48] width 5 height 5
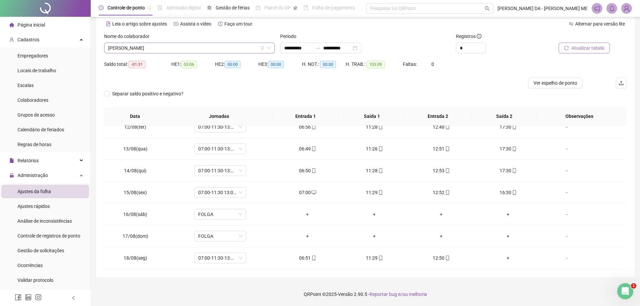
click at [166, 49] on span "[PERSON_NAME]" at bounding box center [189, 48] width 163 height 10
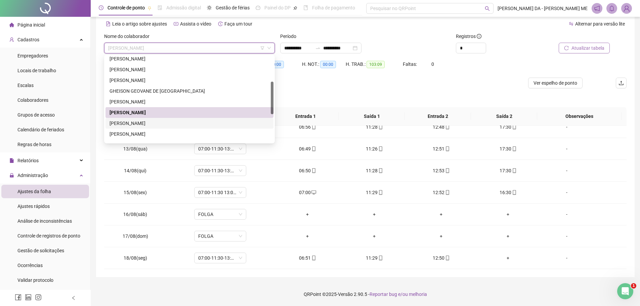
drag, startPoint x: 145, startPoint y: 120, endPoint x: 512, endPoint y: 70, distance: 370.5
click at [145, 120] on div "[PERSON_NAME]" at bounding box center [190, 123] width 160 height 7
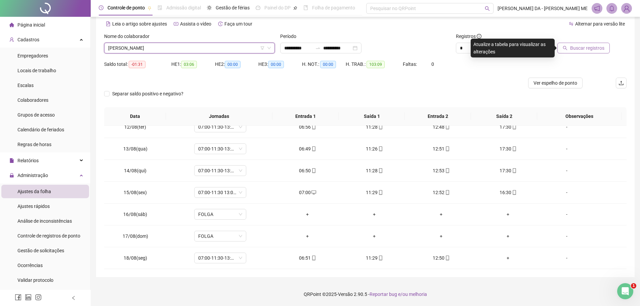
click at [573, 46] on span "Buscar registros" at bounding box center [587, 47] width 34 height 7
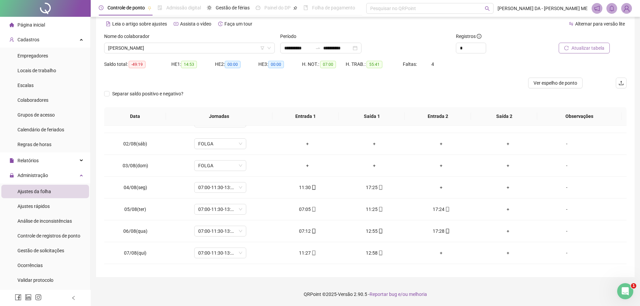
scroll to position [0, 0]
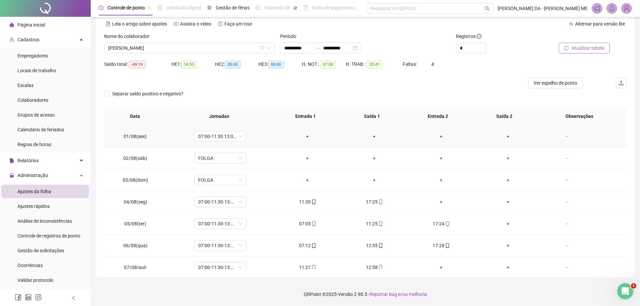
click at [562, 139] on div "-" at bounding box center [567, 136] width 40 height 7
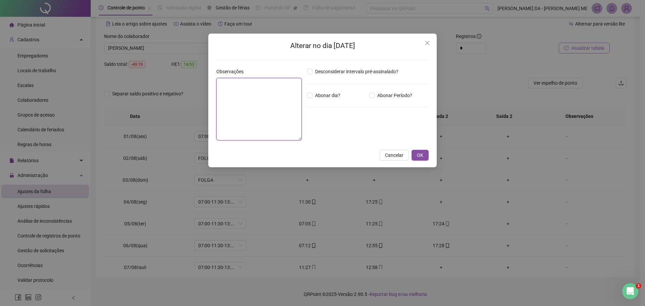
click at [262, 111] on textarea at bounding box center [258, 109] width 85 height 63
type textarea "*********"
click at [281, 94] on textarea "*********" at bounding box center [258, 109] width 85 height 63
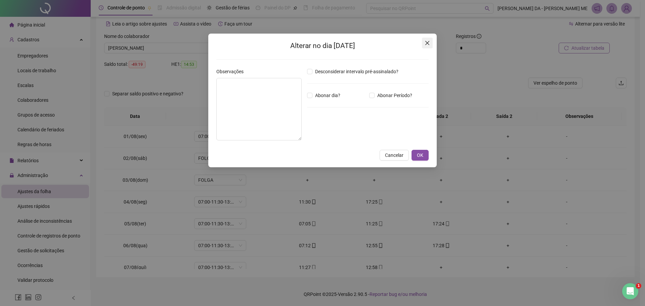
click at [427, 43] on icon "close" at bounding box center [427, 42] width 5 height 5
